Goal: Task Accomplishment & Management: Manage account settings

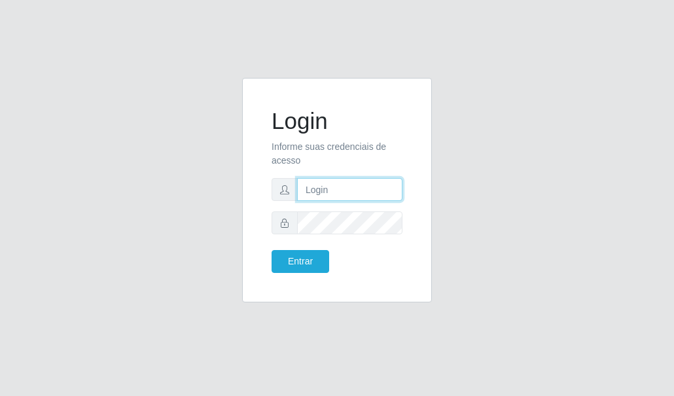
click at [336, 192] on input "text" at bounding box center [349, 189] width 105 height 23
type input "[EMAIL_ADDRESS][DOMAIN_NAME]"
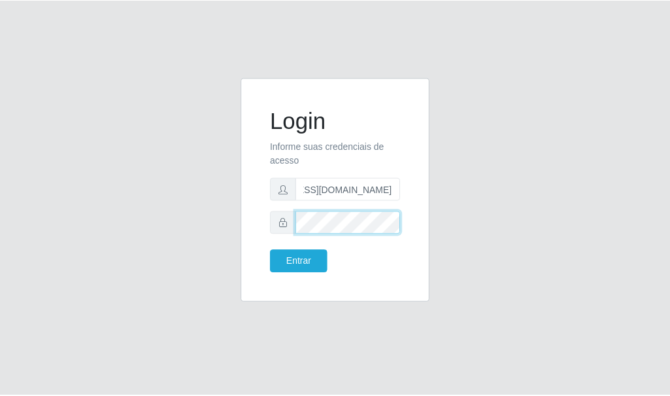
scroll to position [0, 0]
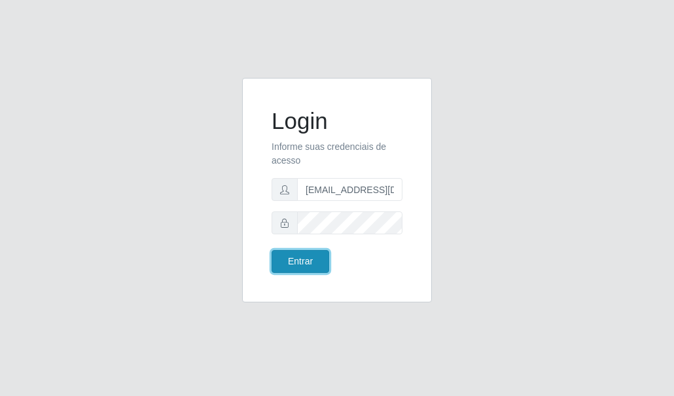
click at [287, 256] on button "Entrar" at bounding box center [300, 261] width 58 height 23
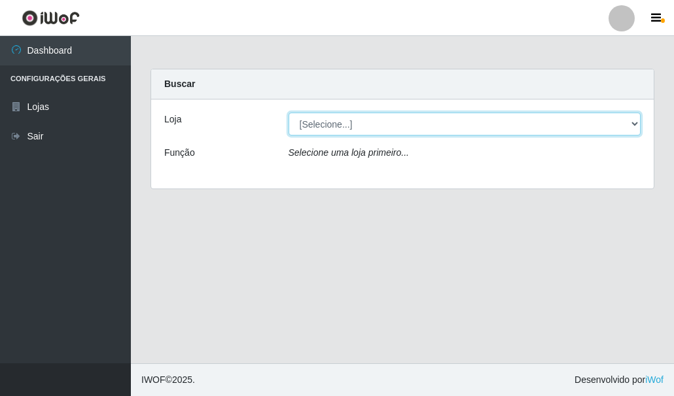
click at [407, 124] on select "[Selecione...] Hiper Queiroz - [GEOGRAPHIC_DATA]" at bounding box center [464, 124] width 353 height 23
select select "513"
click at [288, 113] on select "[Selecione...] Hiper Queiroz - [GEOGRAPHIC_DATA]" at bounding box center [464, 124] width 353 height 23
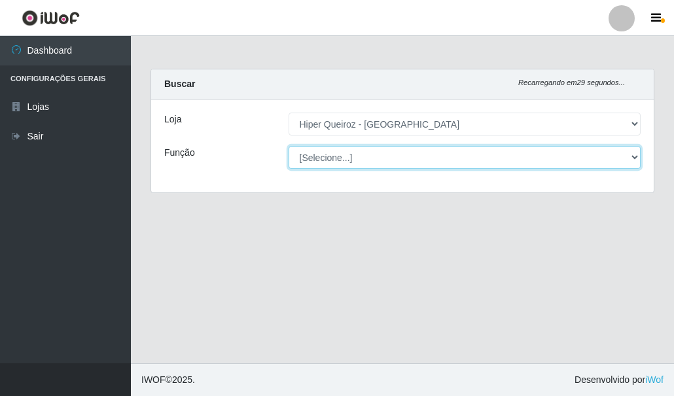
click at [374, 162] on select "[Selecione...] Embalador Embalador + Embalador ++" at bounding box center [464, 157] width 353 height 23
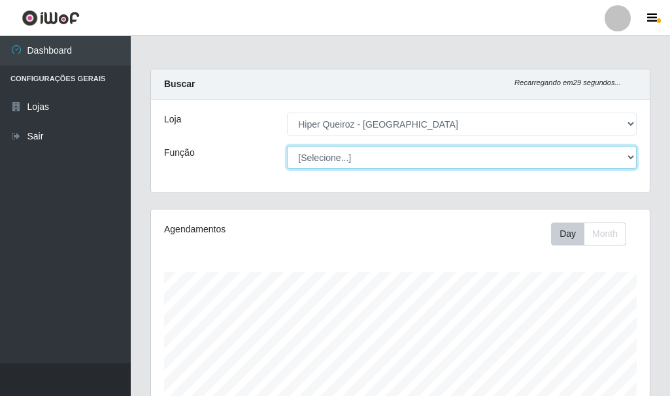
scroll to position [271, 499]
select select "1"
click at [287, 146] on select "[Selecione...] Embalador Embalador + Embalador ++" at bounding box center [462, 157] width 350 height 23
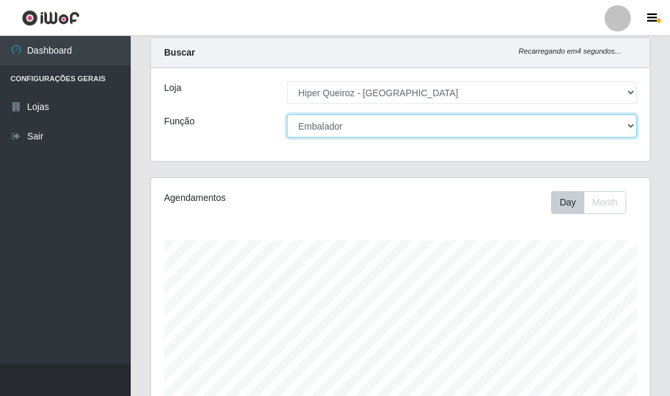
scroll to position [0, 0]
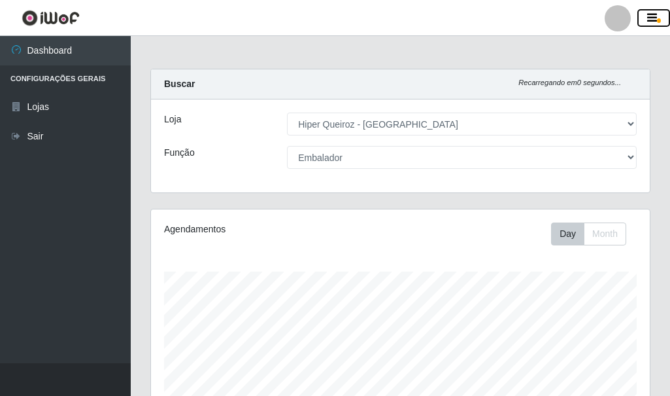
click at [661, 21] on button "button" at bounding box center [654, 18] width 33 height 18
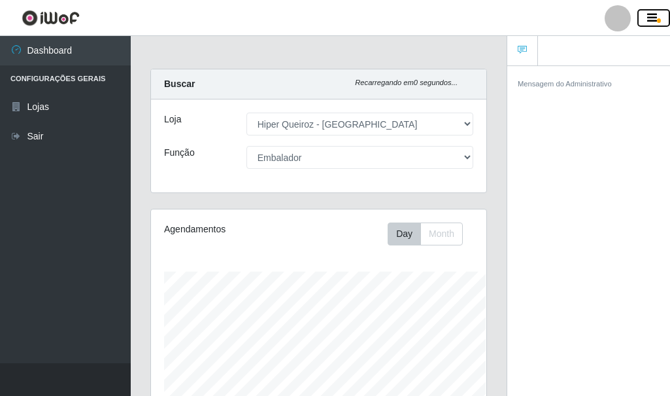
scroll to position [653849, 653785]
click at [648, 16] on icon "button" at bounding box center [653, 18] width 10 height 12
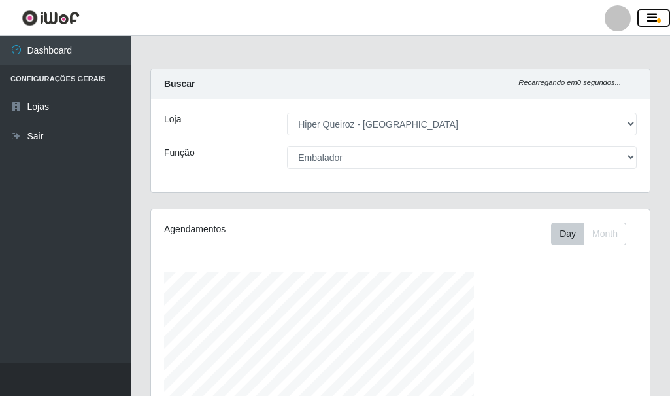
scroll to position [271, 499]
click at [619, 18] on div at bounding box center [618, 18] width 26 height 26
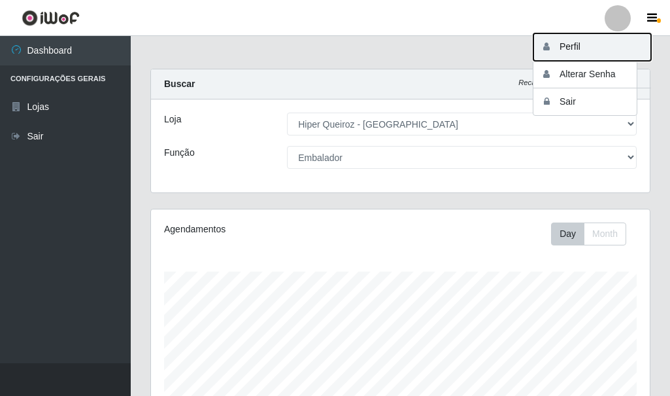
click at [592, 49] on button "Perfil" at bounding box center [593, 46] width 118 height 27
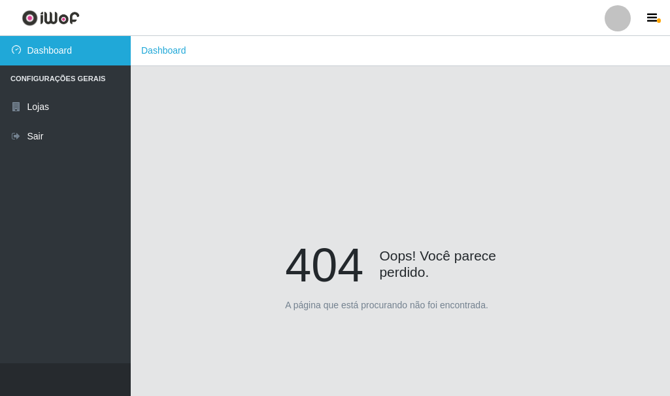
click at [61, 53] on link "Dashboard" at bounding box center [65, 50] width 131 height 29
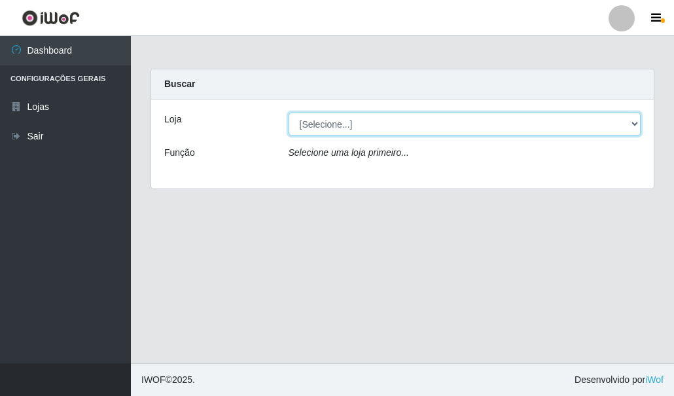
click at [363, 120] on select "[Selecione...] Hiper Queiroz - [GEOGRAPHIC_DATA]" at bounding box center [464, 124] width 353 height 23
select select "513"
click at [288, 113] on select "[Selecione...] Hiper Queiroz - [GEOGRAPHIC_DATA]" at bounding box center [464, 124] width 353 height 23
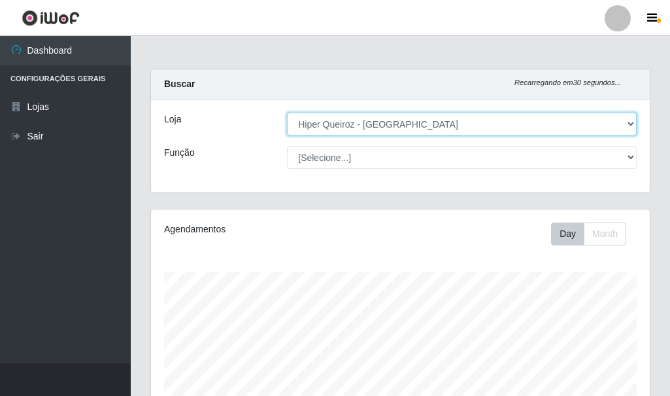
scroll to position [271, 499]
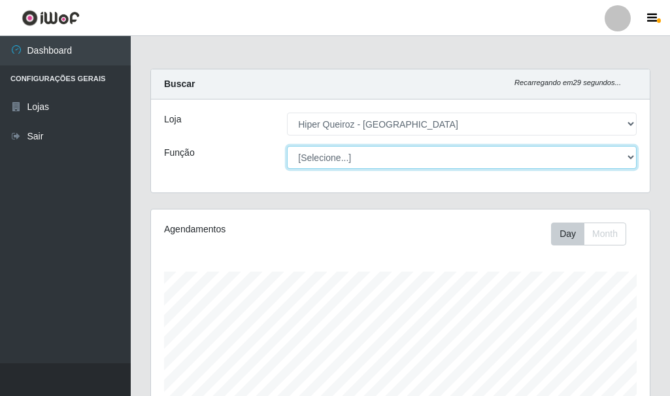
click at [331, 152] on select "[Selecione...] Embalador Embalador + Embalador ++" at bounding box center [462, 157] width 350 height 23
select select "1"
click at [287, 146] on select "[Selecione...] Embalador Embalador + Embalador ++" at bounding box center [462, 157] width 350 height 23
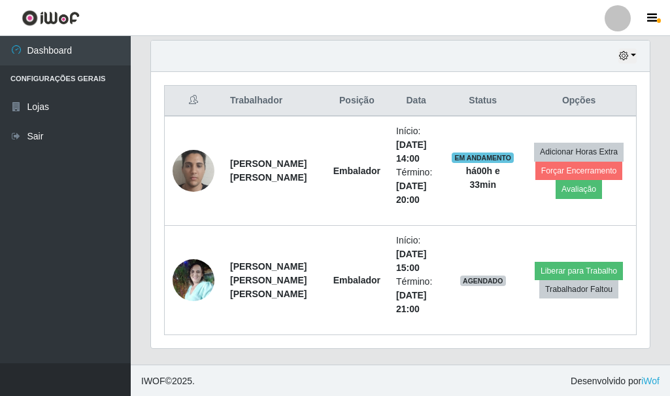
scroll to position [459, 0]
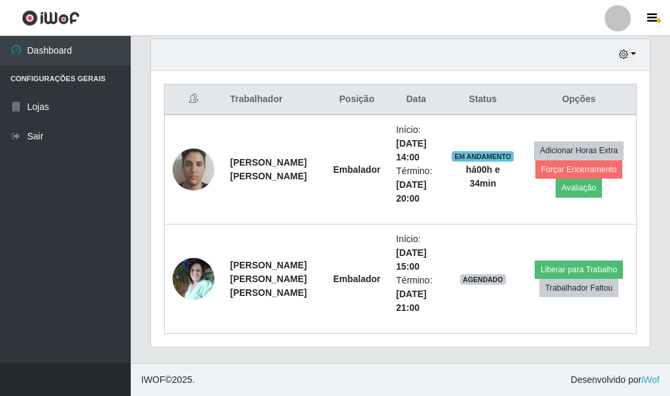
drag, startPoint x: 628, startPoint y: 1, endPoint x: 336, endPoint y: 20, distance: 293.0
click at [336, 20] on header "Perfil Alterar Senha Sair" at bounding box center [335, 18] width 670 height 36
